Goal: Entertainment & Leisure: Consume media (video, audio)

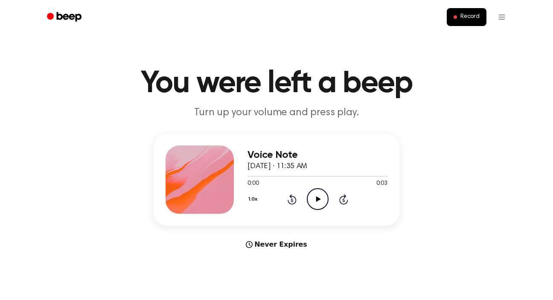
click at [316, 196] on icon "Play Audio" at bounding box center [318, 199] width 22 height 22
click at [306, 194] on div "1.0x Rewind 5 seconds Play Audio Skip 5 seconds" at bounding box center [317, 199] width 140 height 22
click at [319, 199] on icon at bounding box center [318, 199] width 5 height 6
click at [318, 199] on icon at bounding box center [318, 199] width 5 height 6
click at [315, 203] on icon "Play Audio" at bounding box center [318, 199] width 22 height 22
